Goal: Transaction & Acquisition: Purchase product/service

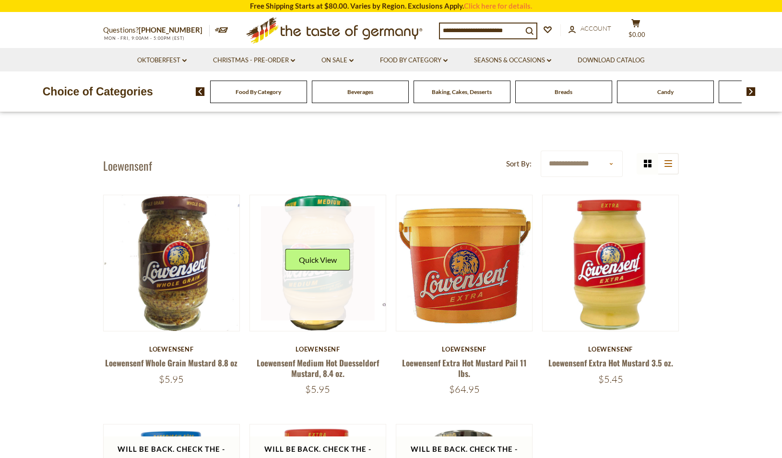
click at [327, 300] on link at bounding box center [318, 263] width 114 height 114
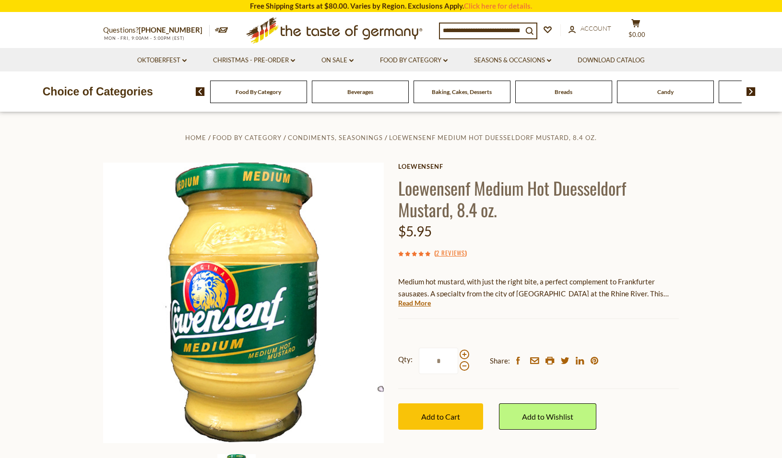
click at [418, 309] on div "Current stock: 0" at bounding box center [538, 312] width 281 height 6
click at [420, 302] on link "Read More" at bounding box center [414, 303] width 33 height 10
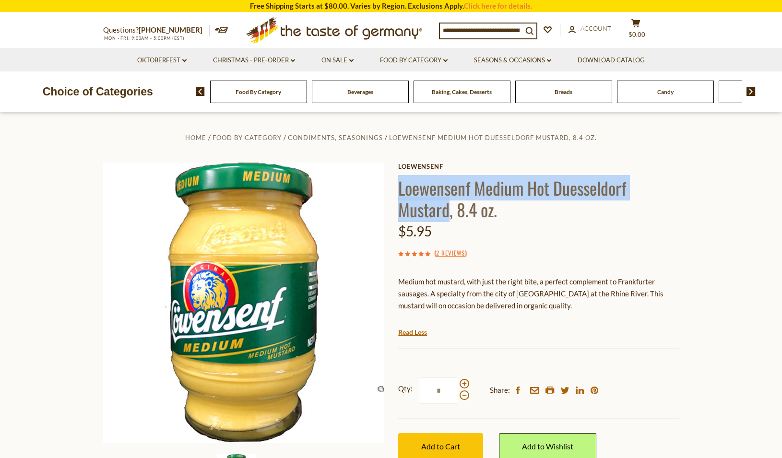
drag, startPoint x: 402, startPoint y: 184, endPoint x: 447, endPoint y: 204, distance: 49.4
click at [447, 204] on h1 "Loewensenf Medium Hot Duesseldorf Mustard, 8.4 oz." at bounding box center [538, 198] width 281 height 43
copy h1 "Loewensenf Medium Hot Duesseldorf Mustard"
